Goal: Task Accomplishment & Management: Manage account settings

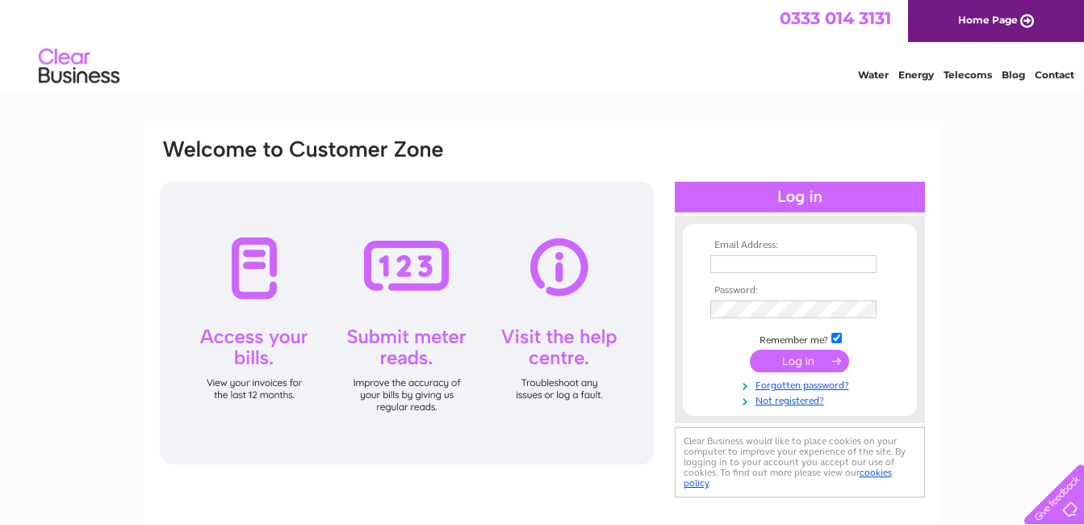
type input "[EMAIL_ADDRESS][DOMAIN_NAME]"
click at [785, 359] on input "submit" at bounding box center [799, 361] width 99 height 23
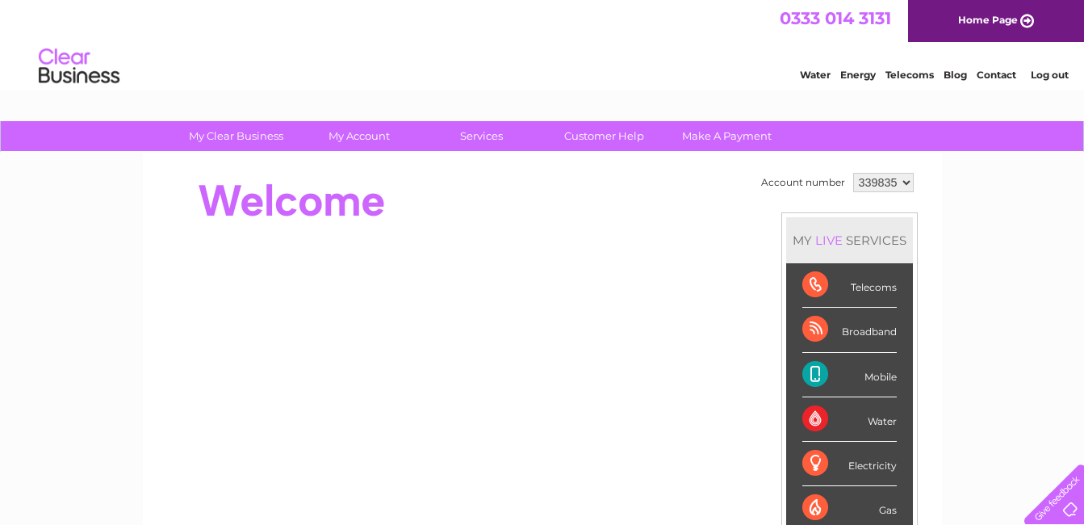
scroll to position [323, 0]
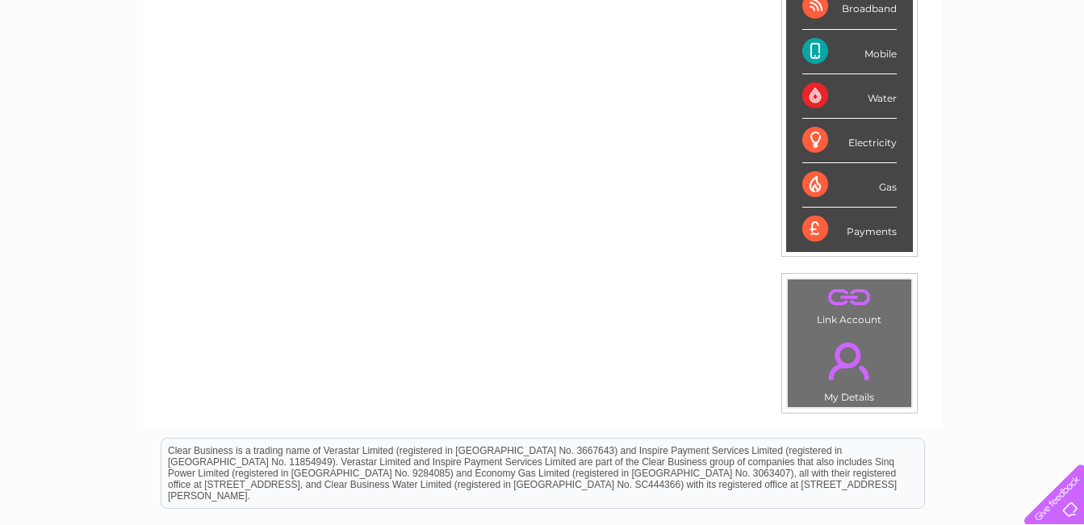
click at [868, 232] on div "Payments" at bounding box center [849, 229] width 94 height 44
click at [817, 230] on div "Payments" at bounding box center [849, 229] width 94 height 44
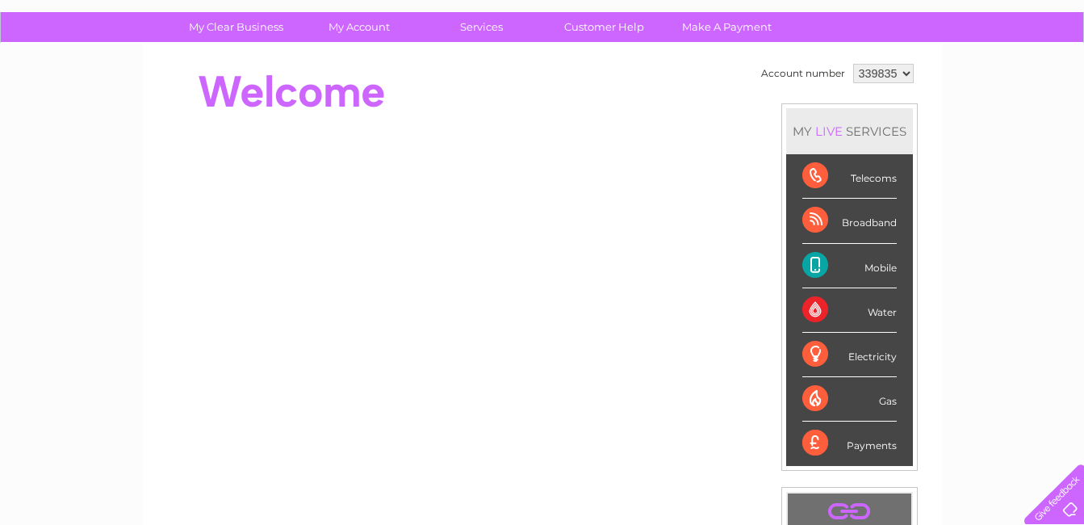
scroll to position [0, 0]
